Goal: Task Accomplishment & Management: Complete application form

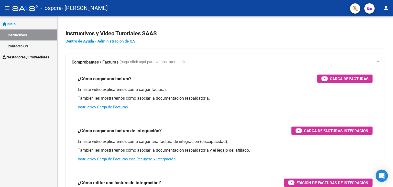
click at [35, 58] on span "Prestadores / Proveedores" at bounding box center [26, 57] width 47 height 6
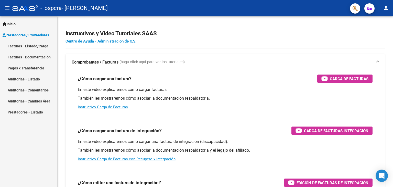
click at [31, 45] on link "Facturas - Listado/Carga" at bounding box center [28, 45] width 57 height 11
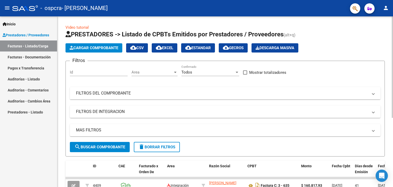
click at [98, 46] on span "Cargar Comprobante" at bounding box center [94, 48] width 49 height 5
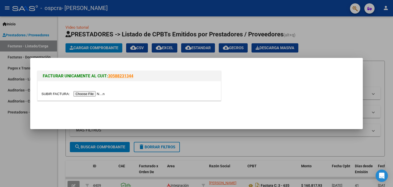
click at [92, 94] on input "file" at bounding box center [73, 93] width 65 height 5
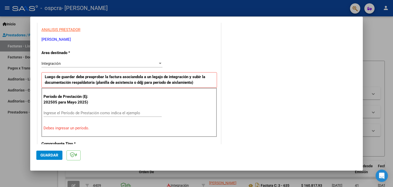
scroll to position [102, 0]
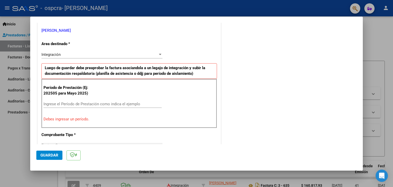
click at [107, 52] on div "Integración" at bounding box center [99, 54] width 116 height 5
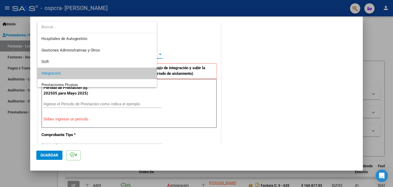
scroll to position [19, 0]
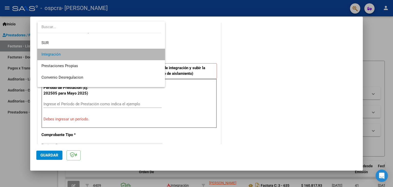
click at [107, 52] on span "Integración" at bounding box center [101, 55] width 120 height 12
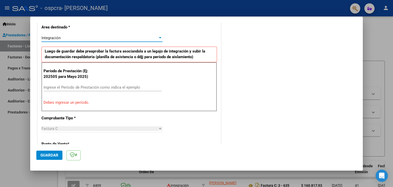
scroll to position [128, 0]
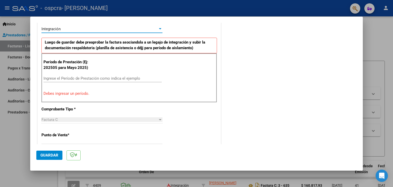
click at [110, 77] on input "Ingrese el Período de Prestación como indica el ejemplo" at bounding box center [102, 78] width 118 height 5
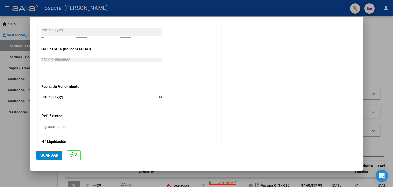
scroll to position [328, 0]
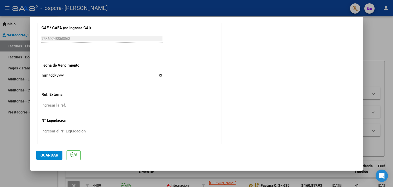
type input "202508"
click at [53, 153] on span "Guardar" at bounding box center [49, 155] width 18 height 5
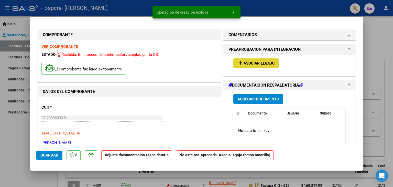
click at [247, 63] on span "Asociar Legajo" at bounding box center [258, 63] width 31 height 5
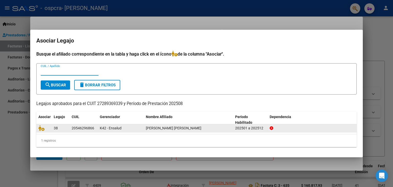
click at [157, 126] on span "[PERSON_NAME] [PERSON_NAME]" at bounding box center [173, 128] width 55 height 4
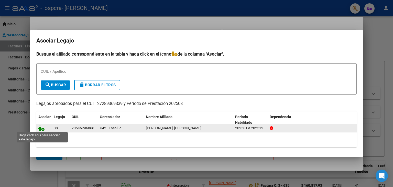
click at [43, 127] on icon at bounding box center [41, 128] width 6 height 6
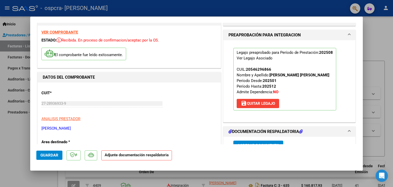
scroll to position [51, 0]
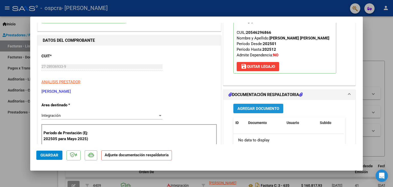
click at [256, 108] on span "Agregar Documento" at bounding box center [258, 108] width 42 height 5
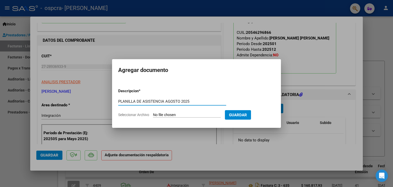
type input "PLANILLA DE ASISTENCIA AGOSTO 2025"
click at [179, 114] on input "Seleccionar Archivo" at bounding box center [187, 115] width 68 height 5
type input "C:\fakepath\Planilla de asistencia [PERSON_NAME] [DATE].pdf"
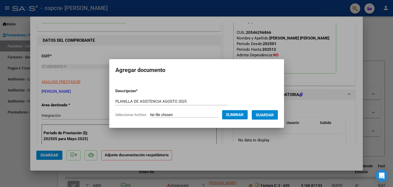
click at [271, 114] on span "Guardar" at bounding box center [265, 115] width 18 height 5
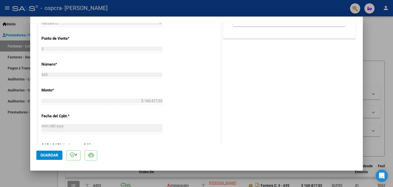
scroll to position [230, 0]
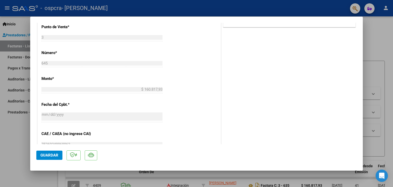
click at [42, 154] on span "Guardar" at bounding box center [49, 155] width 18 height 5
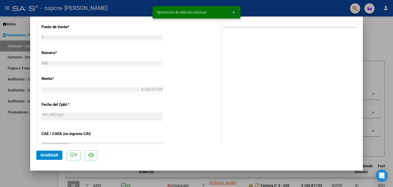
click at [233, 12] on span "x" at bounding box center [233, 12] width 2 height 5
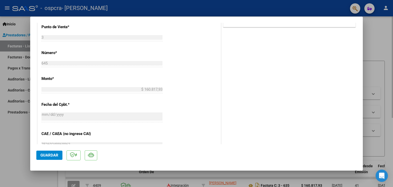
click at [389, 35] on div at bounding box center [196, 93] width 393 height 187
type input "$ 0,00"
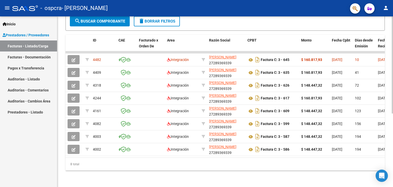
scroll to position [0, 0]
